Goal: Task Accomplishment & Management: Manage account settings

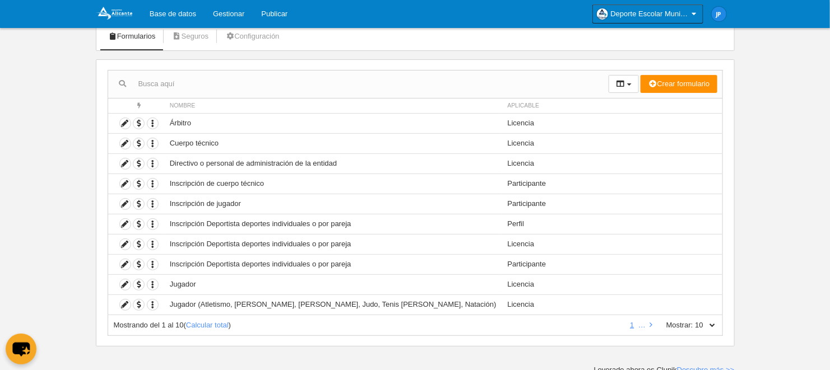
scroll to position [73, 0]
click at [121, 142] on icon at bounding box center [125, 142] width 11 height 11
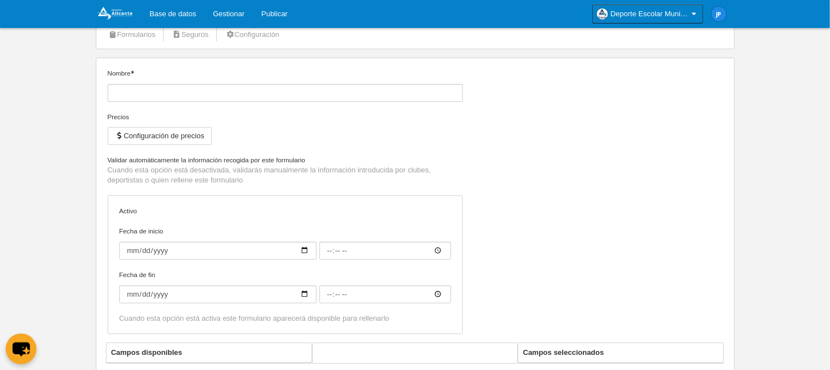
type input "Cuerpo técnico"
checkbox input "true"
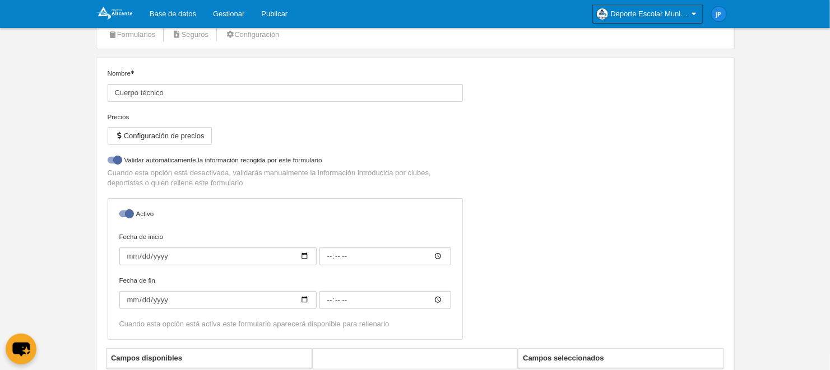
select select "selected"
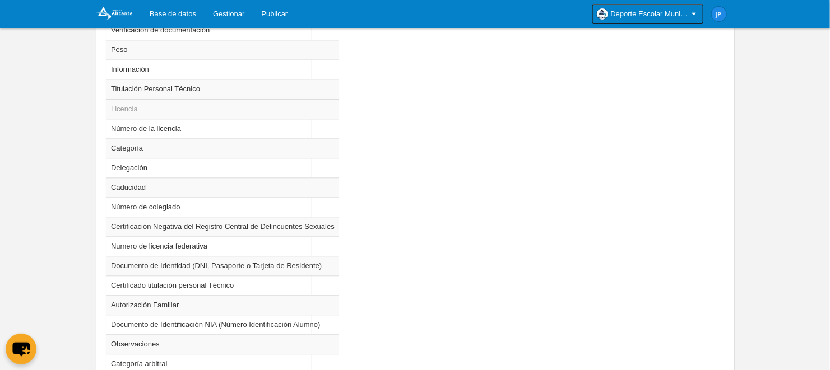
scroll to position [1017, 0]
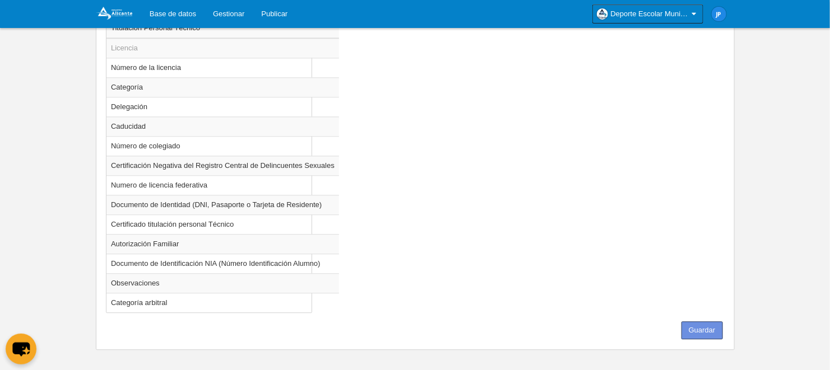
click at [716, 322] on button "Guardar" at bounding box center [702, 331] width 41 height 18
